Goal: Check status: Check status

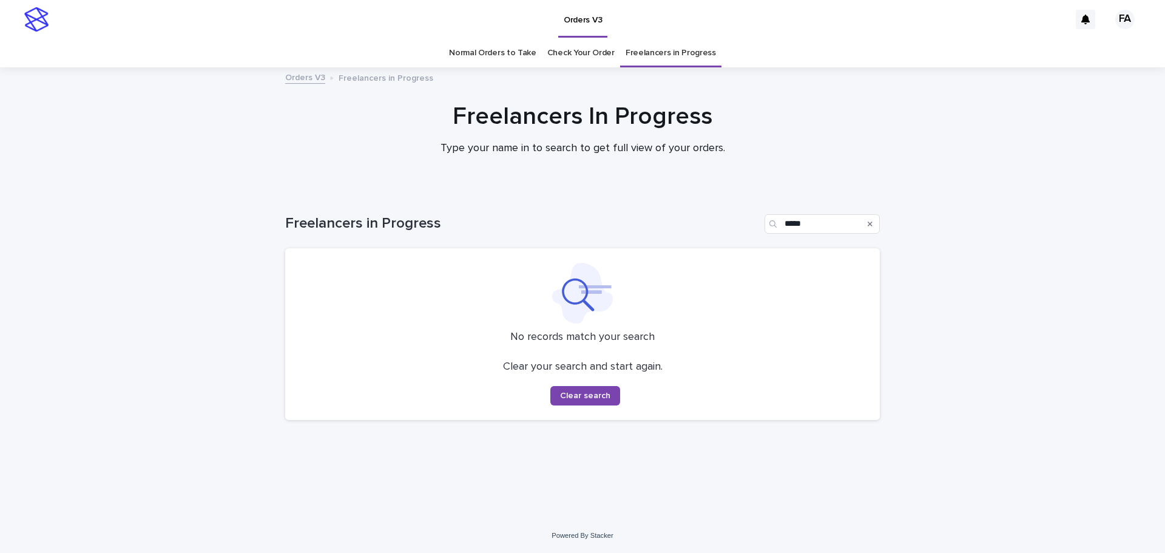
click at [871, 226] on icon "Search" at bounding box center [870, 223] width 5 height 7
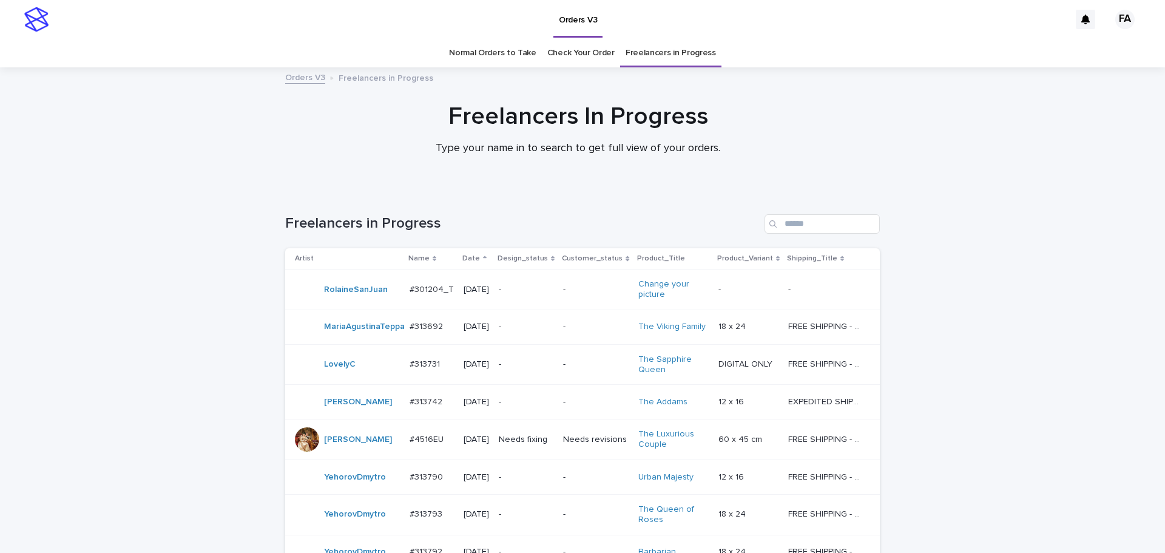
click at [551, 55] on link "Check Your Order" at bounding box center [580, 53] width 67 height 29
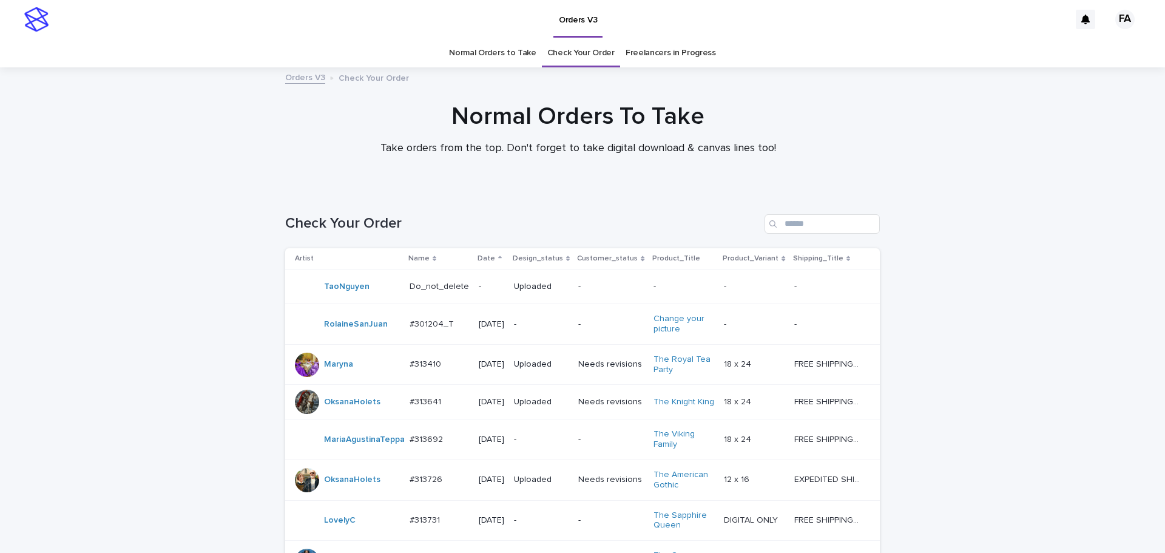
click at [502, 56] on link "Normal Orders to Take" at bounding box center [492, 53] width 87 height 29
